Goal: Ask a question

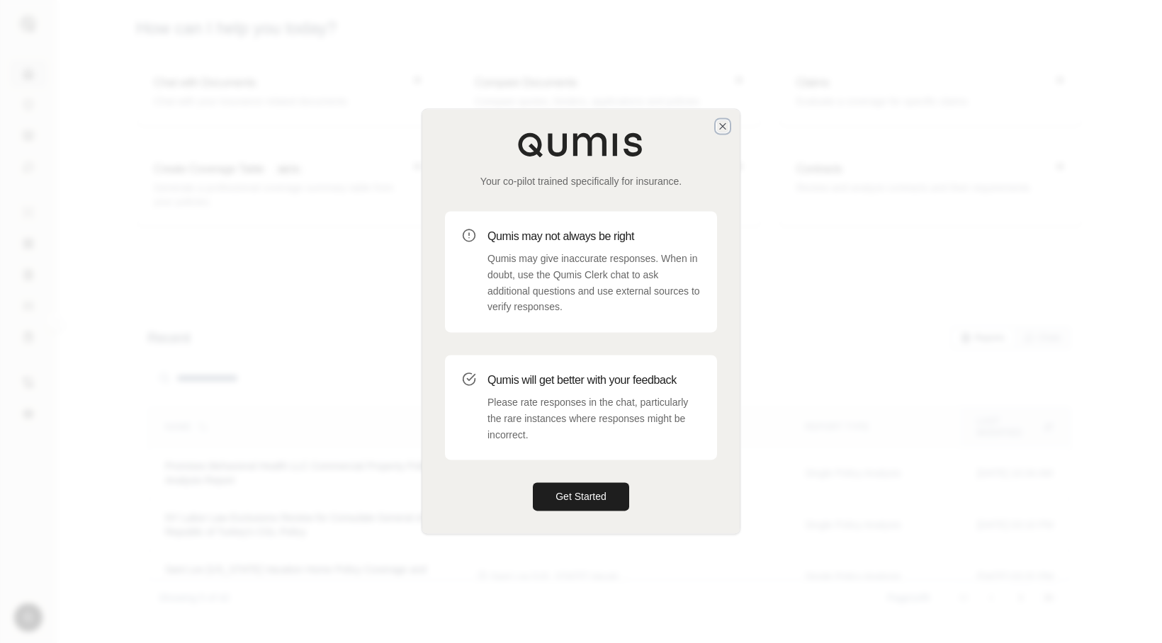
drag, startPoint x: 724, startPoint y: 125, endPoint x: 132, endPoint y: 120, distance: 591.7
click at [719, 125] on icon "button" at bounding box center [722, 125] width 11 height 11
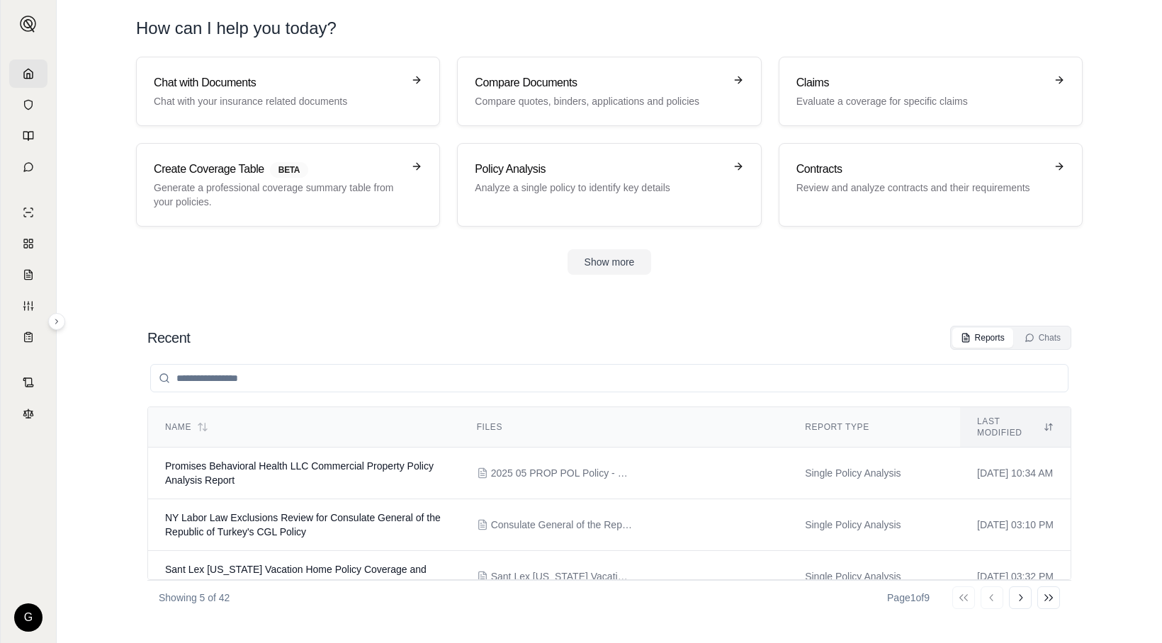
click at [33, 86] on link at bounding box center [28, 74] width 38 height 28
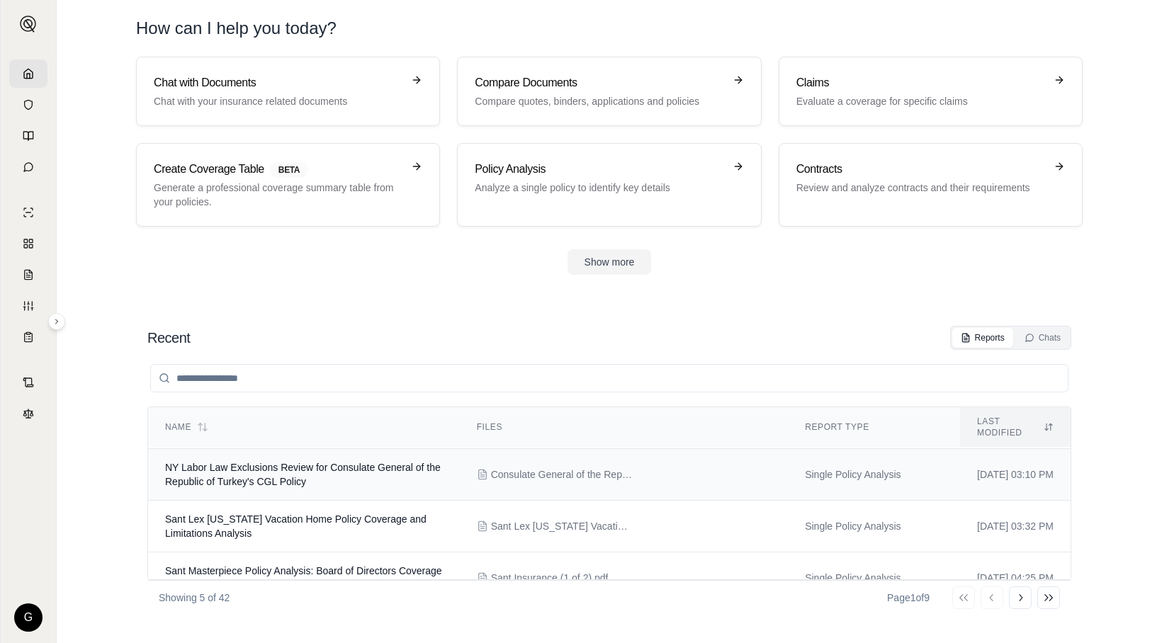
scroll to position [115, 0]
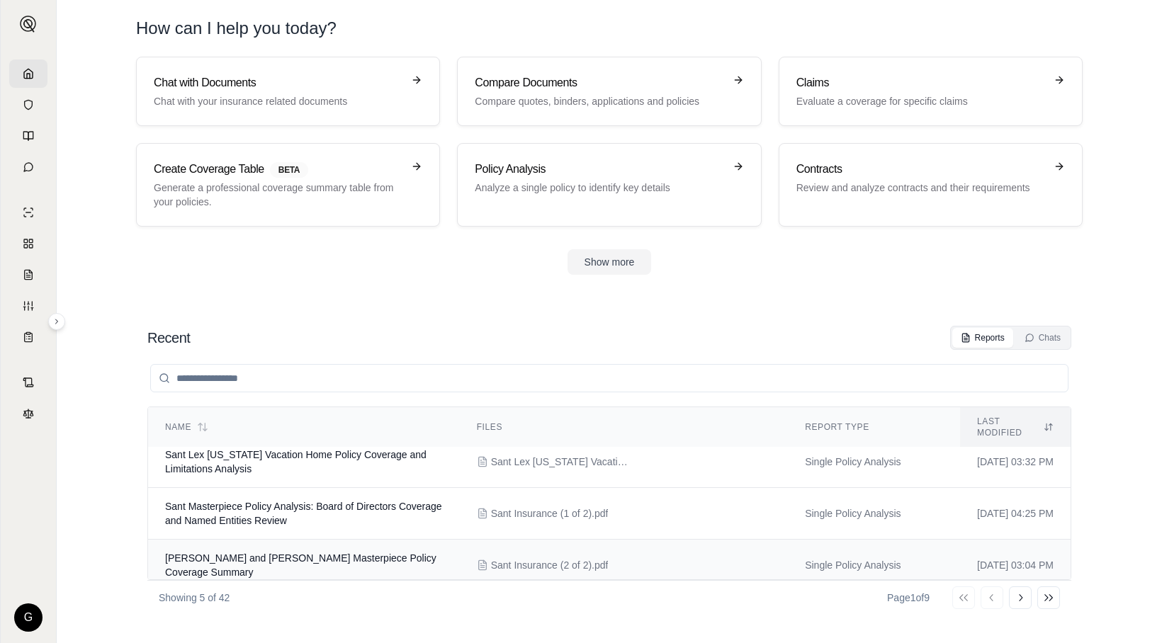
click at [461, 565] on td "Sant Insurance (2 of 2).pdf" at bounding box center [624, 566] width 328 height 52
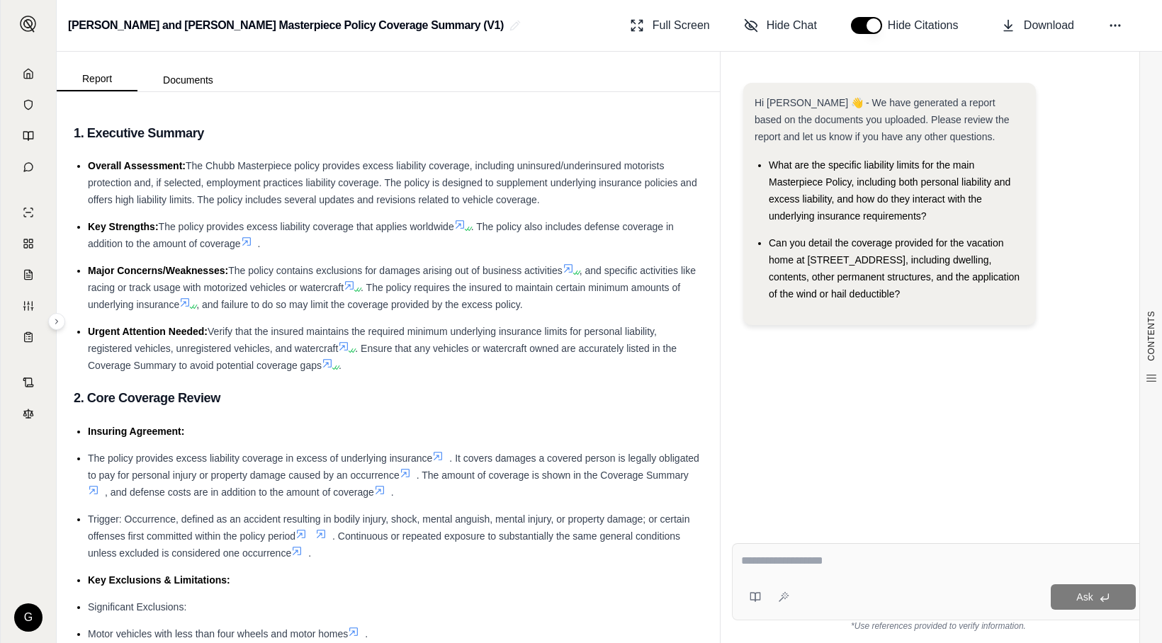
click at [876, 579] on div "Ask" at bounding box center [938, 582] width 413 height 77
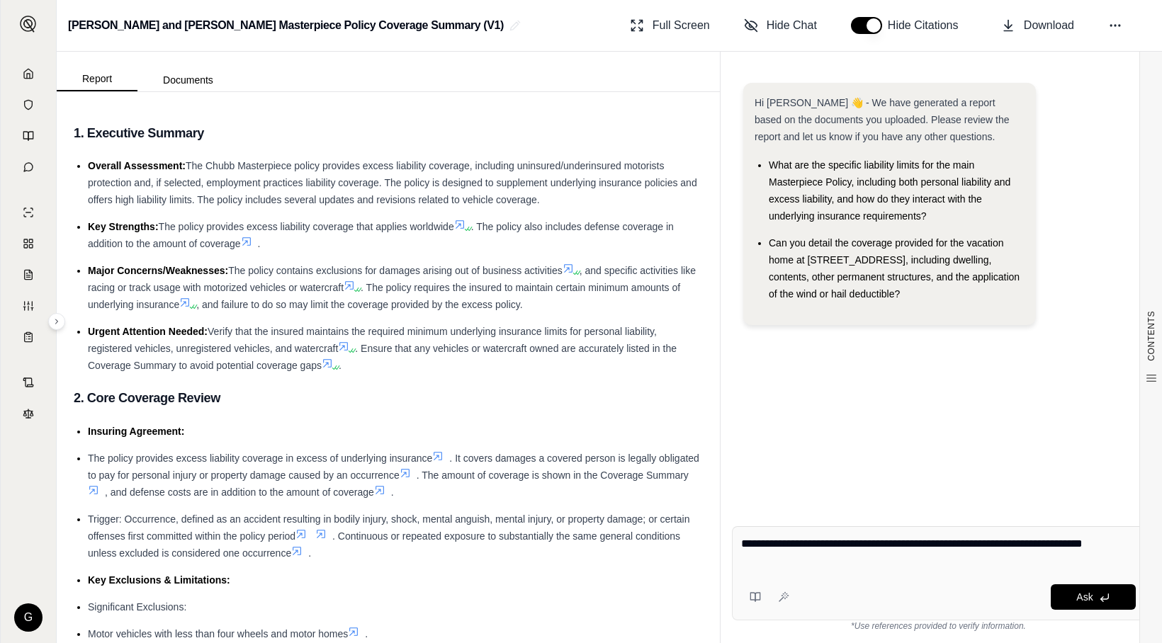
type textarea "**********"
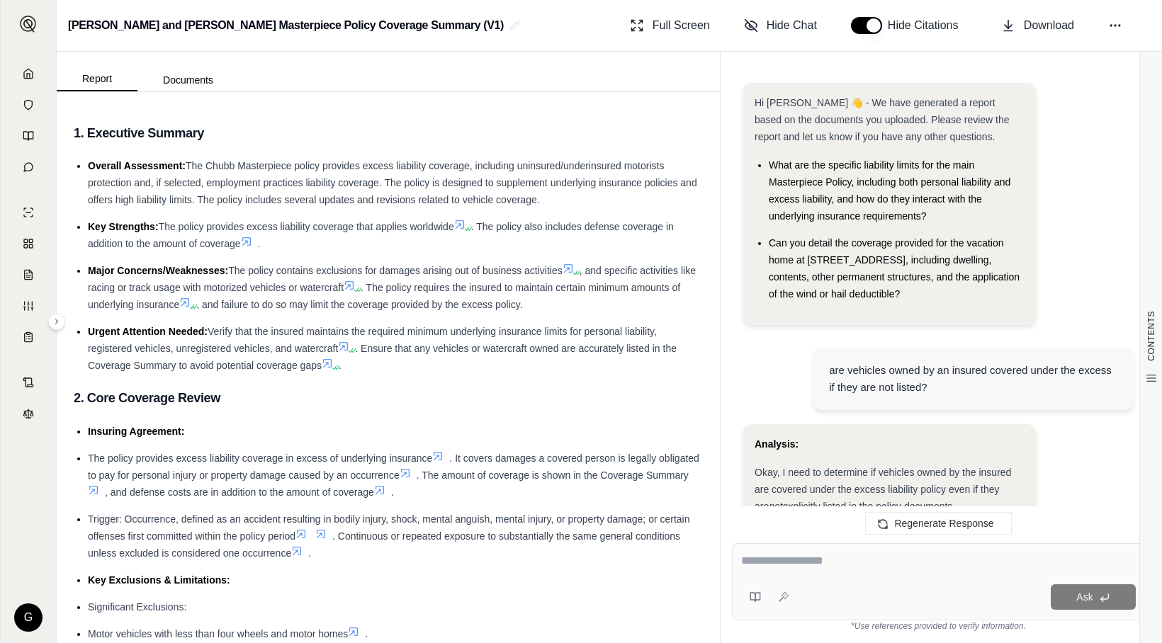
scroll to position [2010, 0]
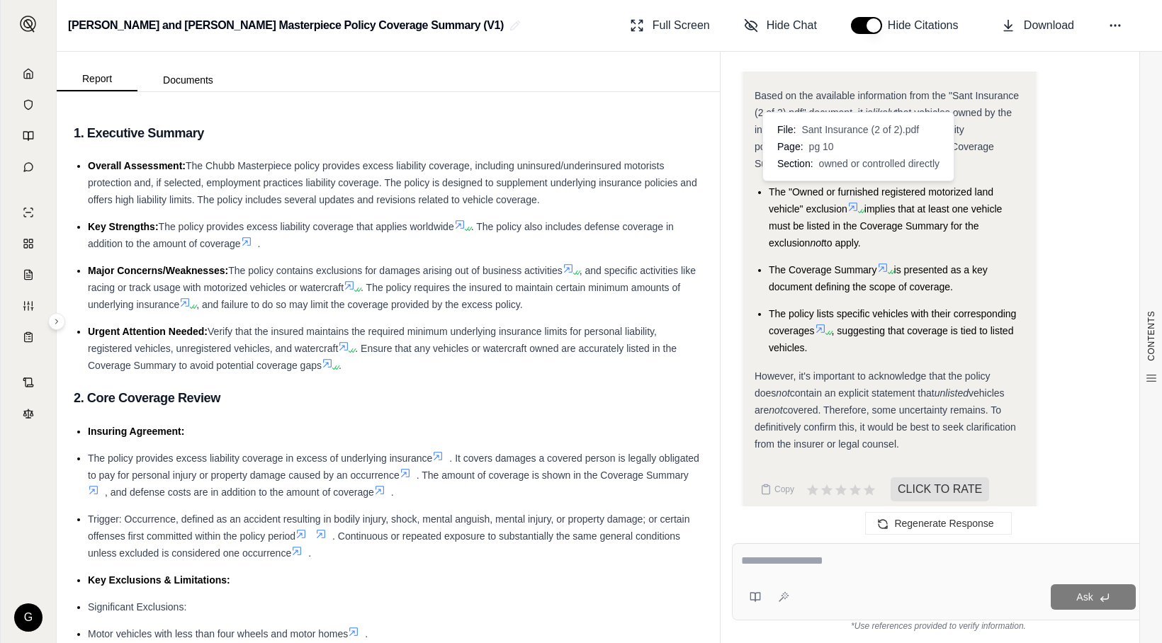
click at [858, 207] on icon at bounding box center [860, 211] width 9 height 9
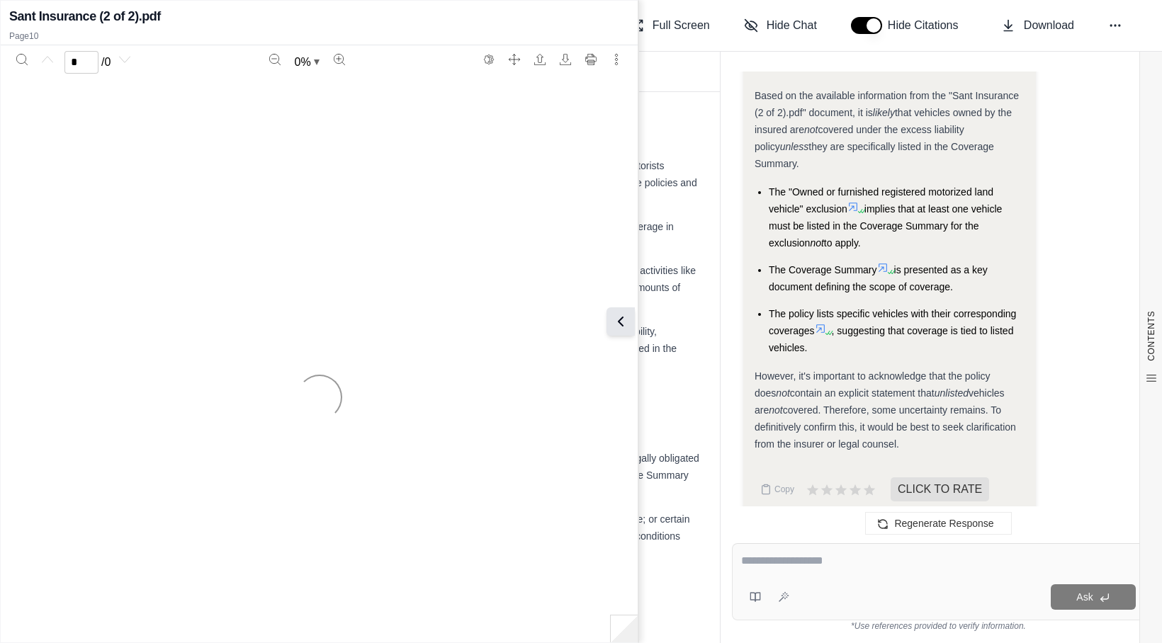
click at [622, 321] on icon at bounding box center [620, 321] width 17 height 17
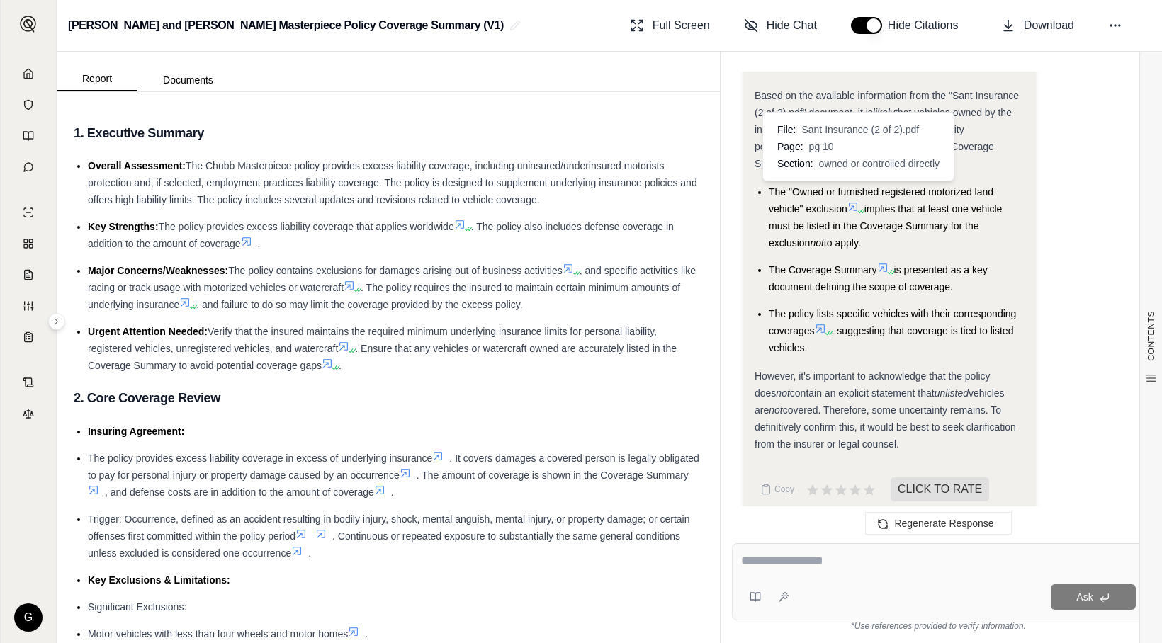
click at [855, 201] on icon at bounding box center [853, 206] width 11 height 11
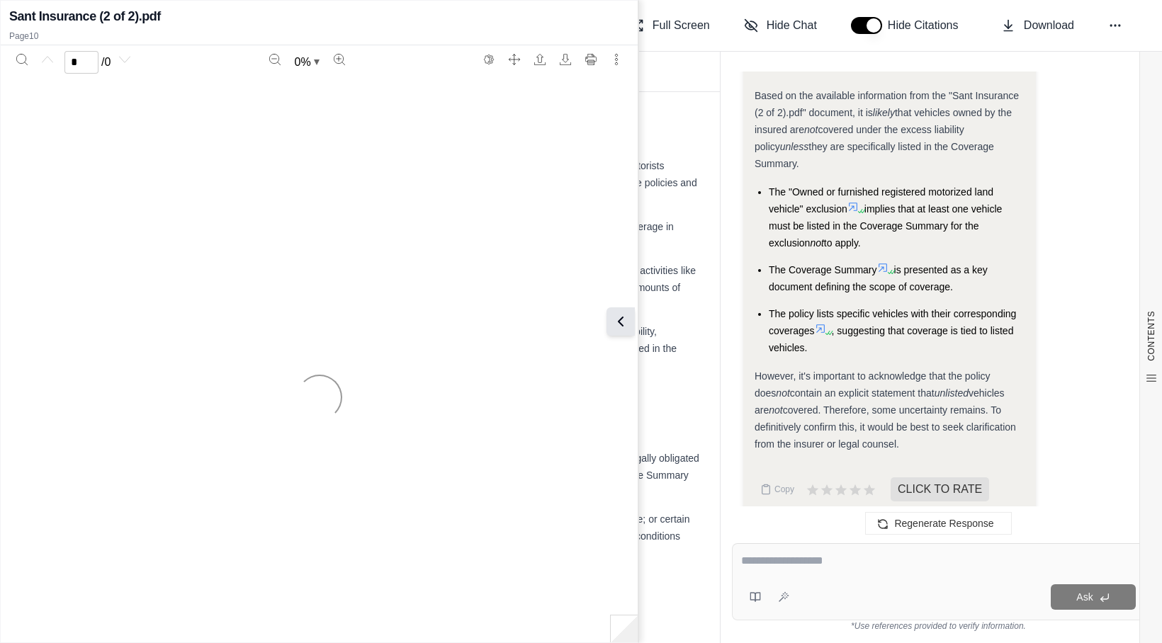
click at [624, 318] on icon at bounding box center [620, 321] width 17 height 17
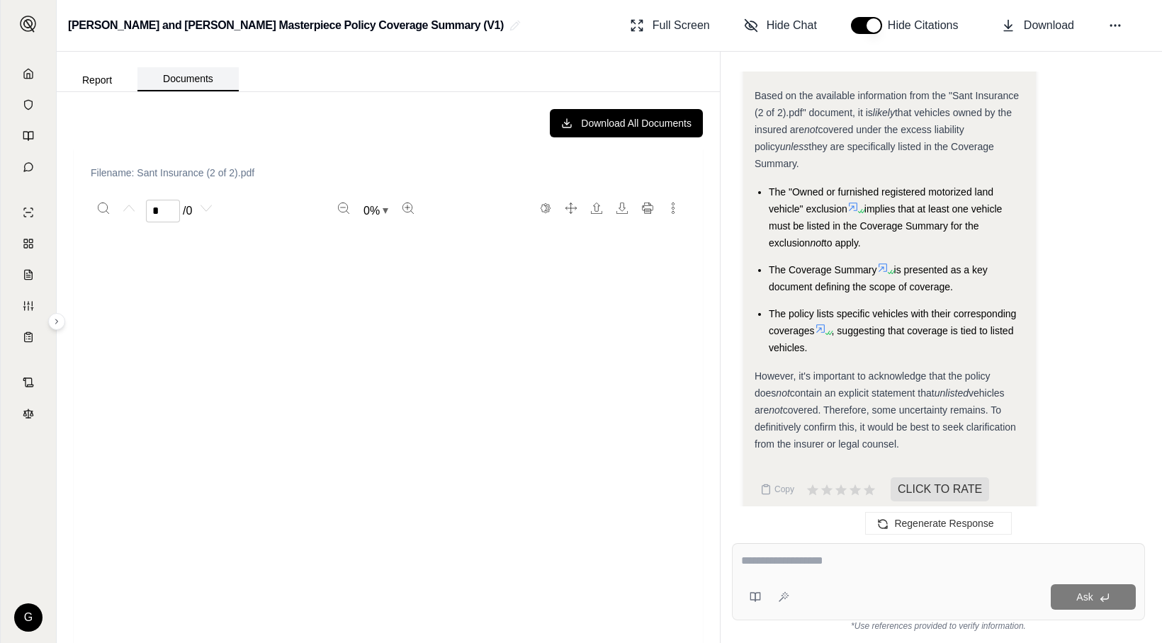
click at [195, 81] on button "Documents" at bounding box center [187, 79] width 101 height 24
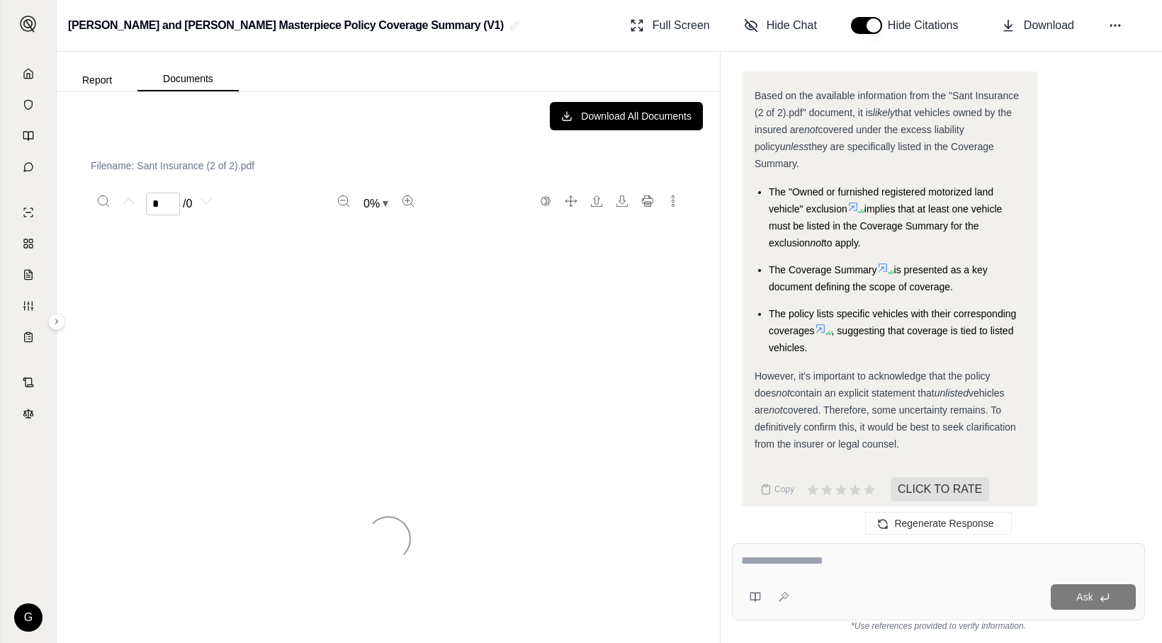
scroll to position [0, 0]
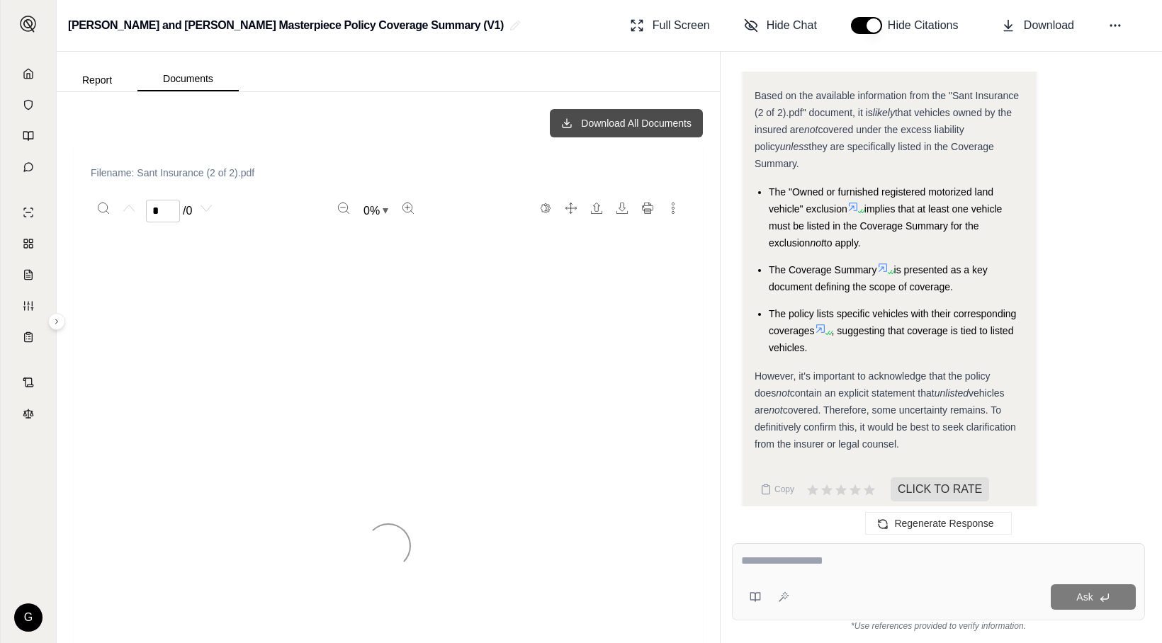
click at [619, 118] on button "Download All Documents" at bounding box center [626, 123] width 153 height 28
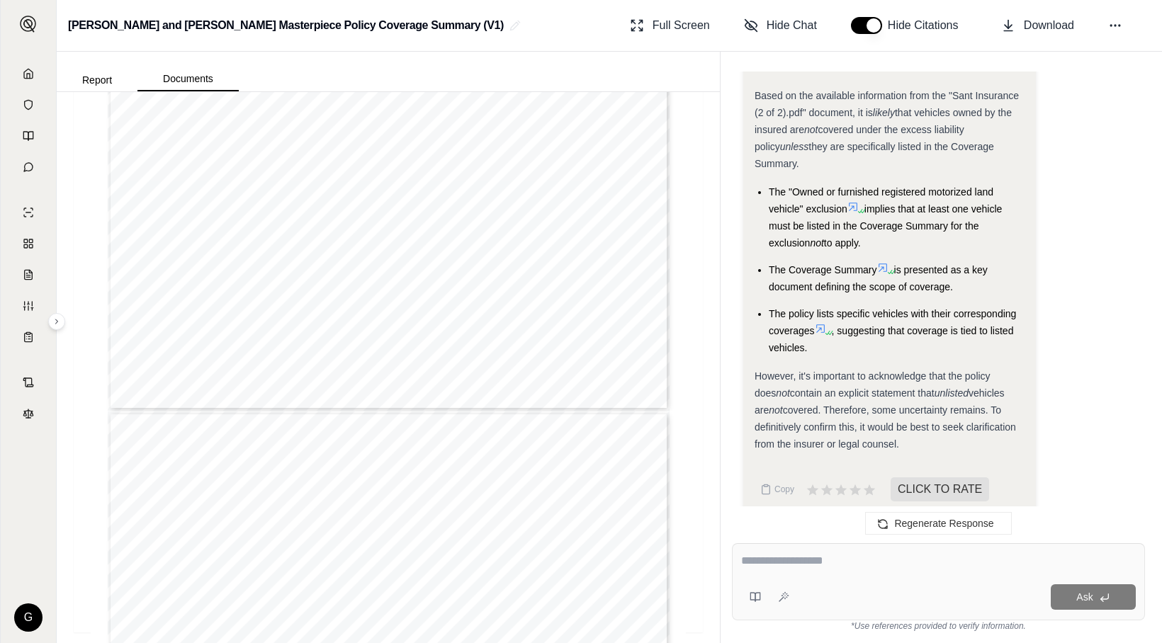
scroll to position [1772, 0]
type input "*"
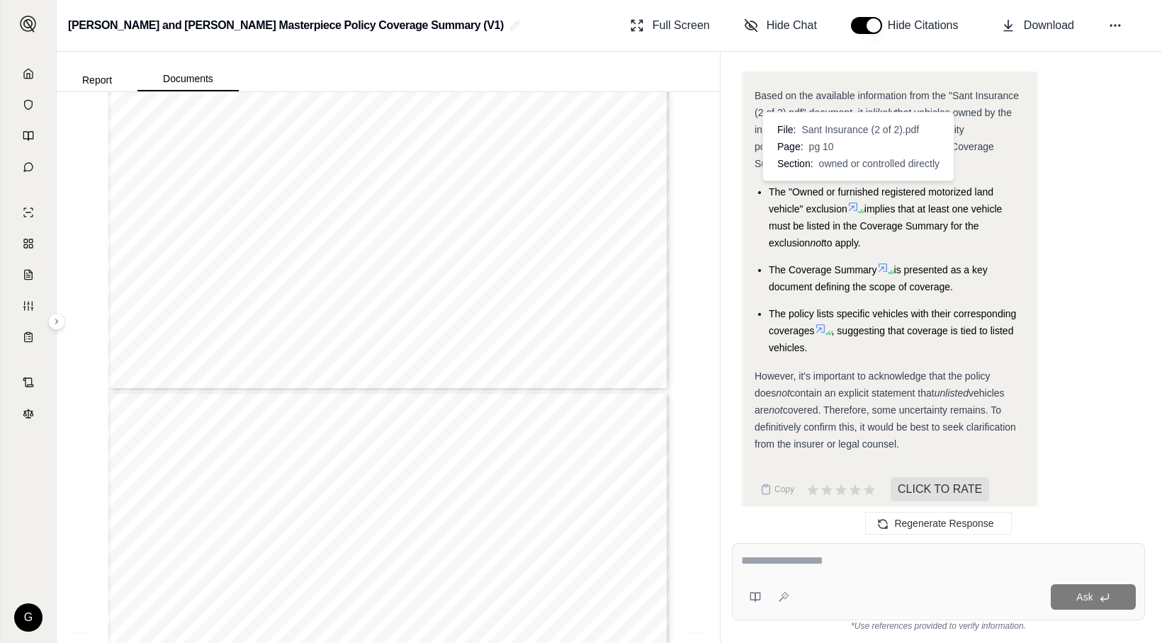
click at [858, 207] on icon at bounding box center [860, 211] width 9 height 9
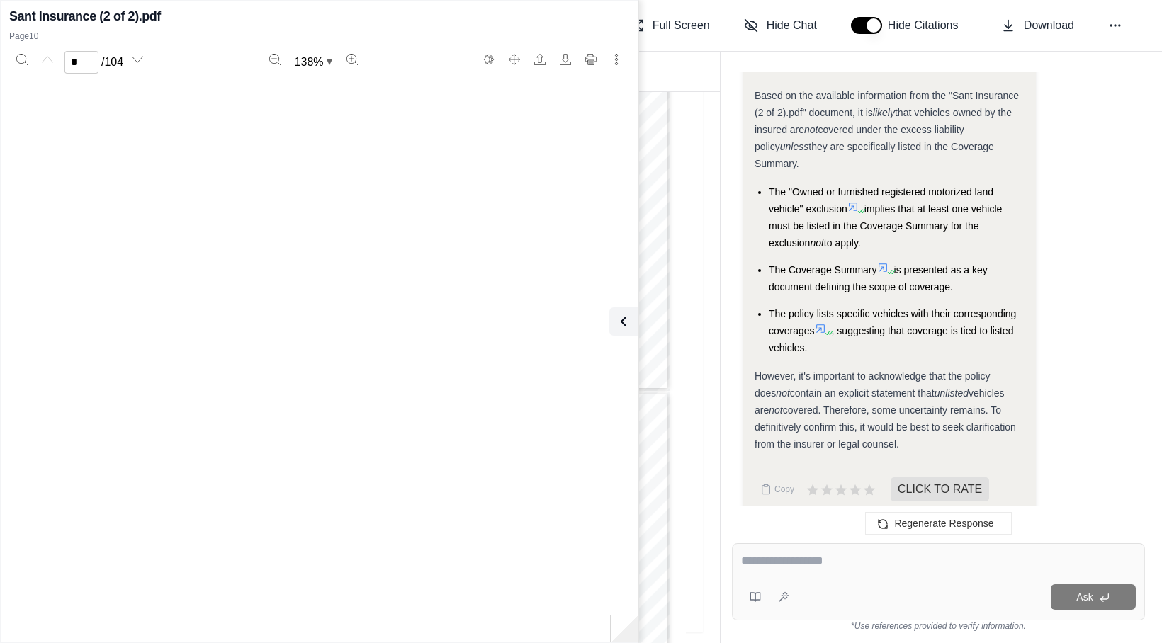
type input "**"
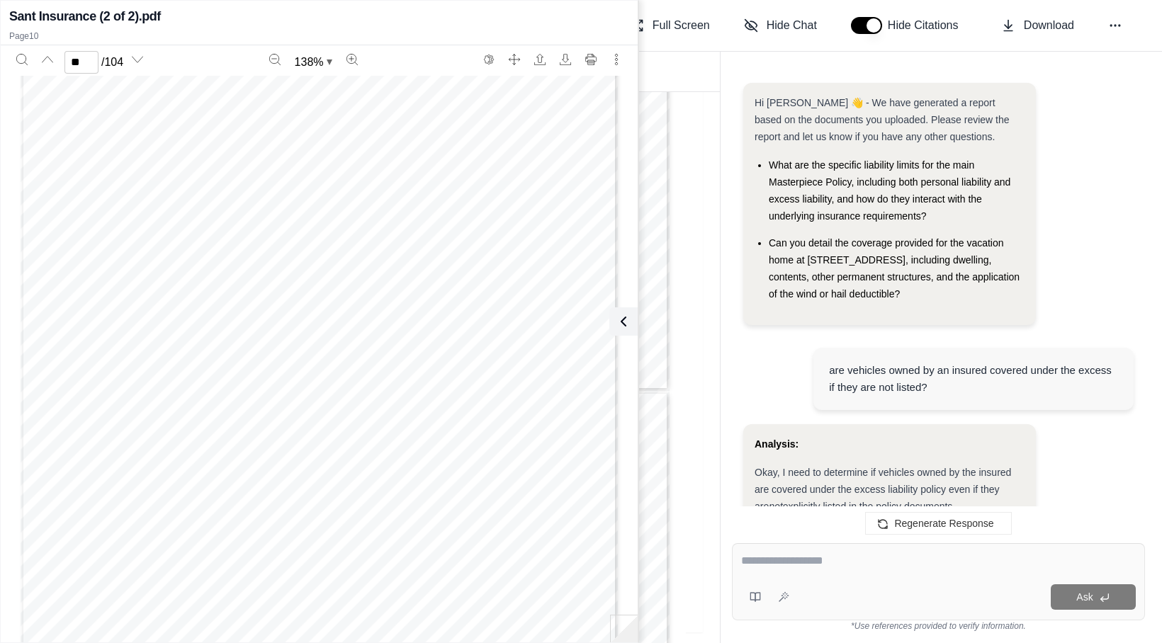
scroll to position [2127, 0]
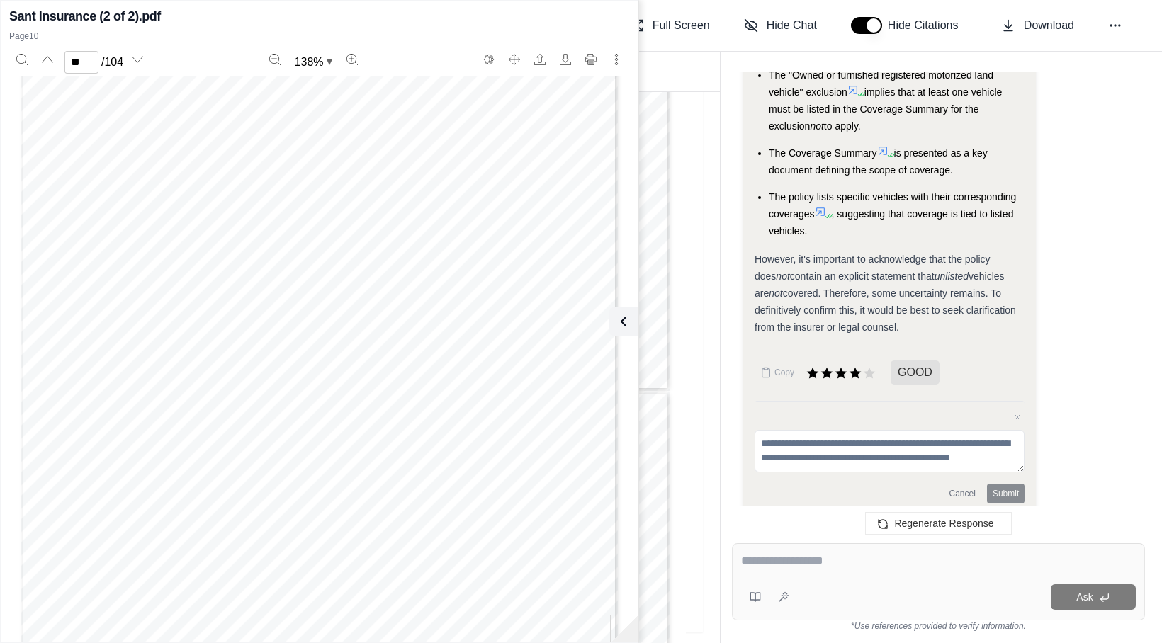
click at [910, 361] on span "GOOD" at bounding box center [915, 373] width 49 height 24
click at [1004, 484] on div "Cancel Submit" at bounding box center [890, 494] width 270 height 20
click at [904, 361] on span "GOOD" at bounding box center [915, 373] width 49 height 24
